Goal: Find contact information: Find contact information

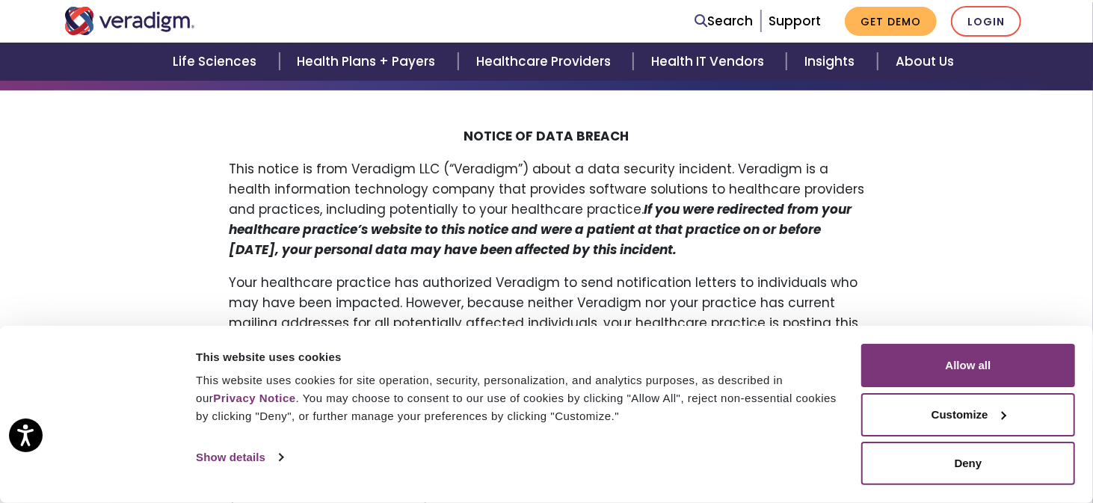
scroll to position [150, 0]
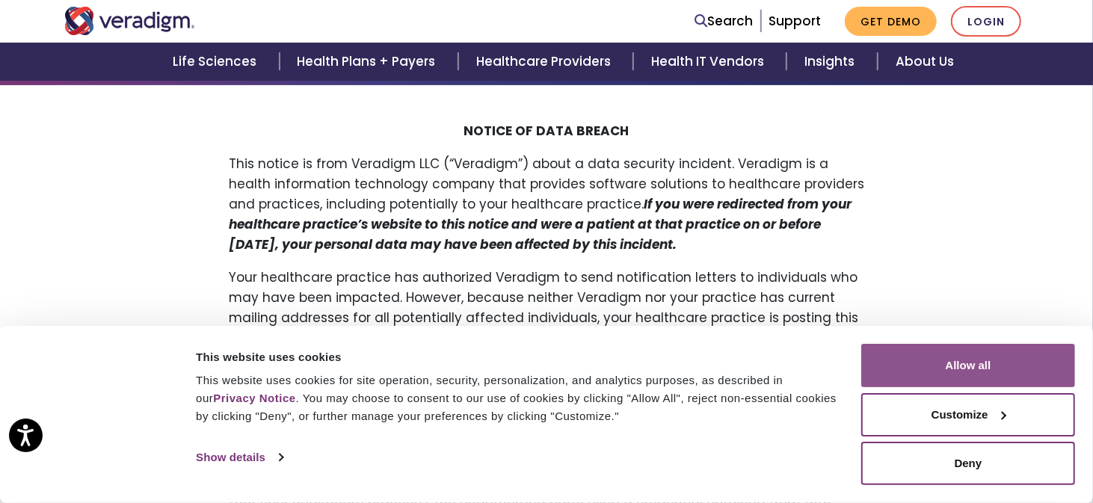
click at [957, 377] on button "Allow all" at bounding box center [969, 365] width 214 height 43
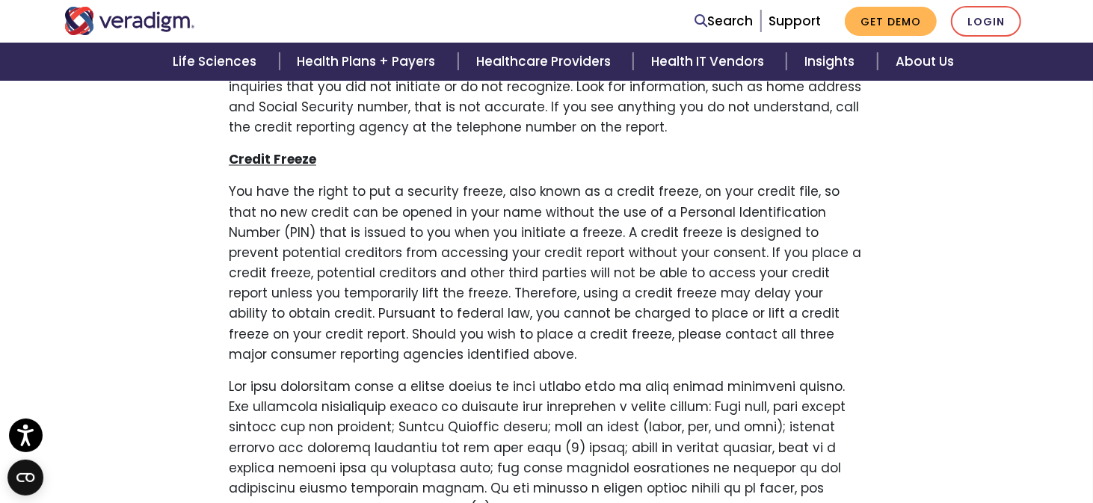
scroll to position [1706, 0]
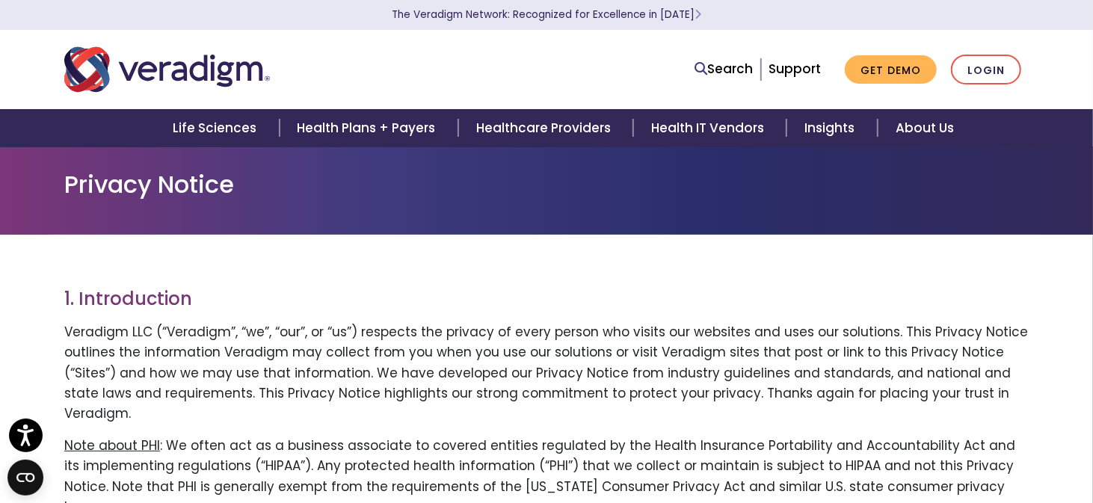
click at [122, 73] on img "Veradigm logo" at bounding box center [167, 69] width 206 height 49
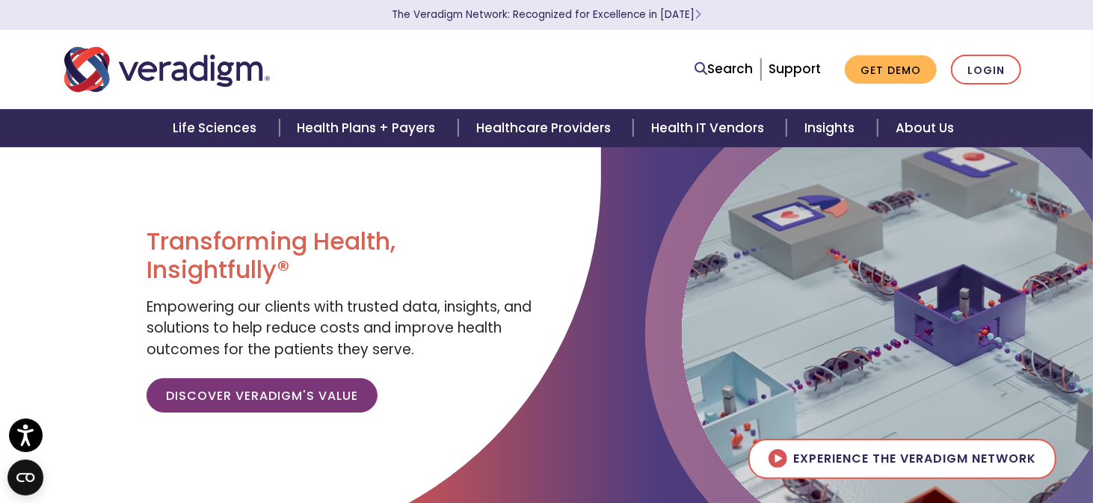
click at [204, 73] on img "Veradigm logo" at bounding box center [167, 69] width 206 height 49
click at [790, 73] on link "Support" at bounding box center [795, 69] width 52 height 18
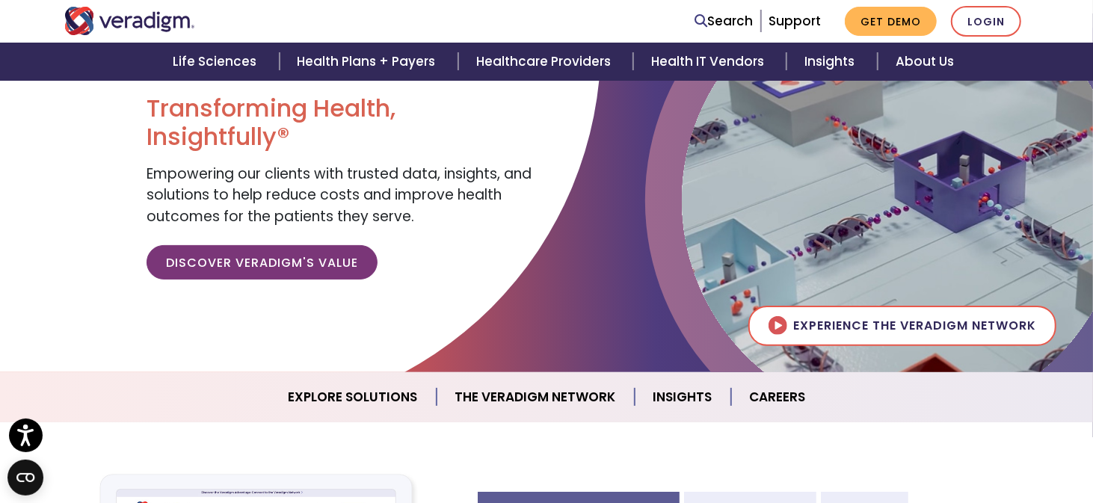
scroll to position [99, 0]
